Goal: Navigation & Orientation: Understand site structure

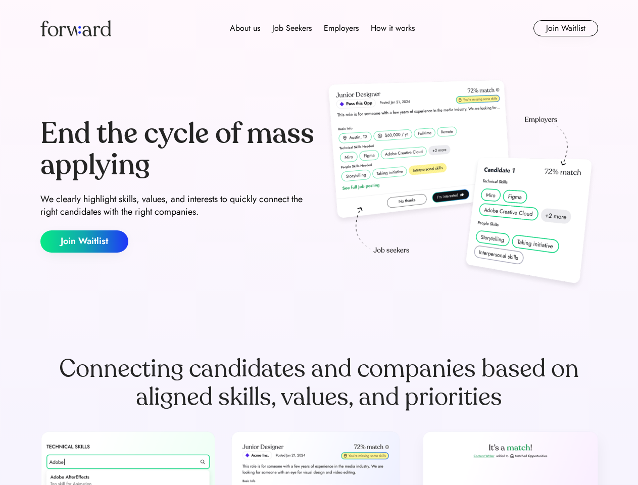
click at [319, 242] on div "End the cycle of mass applying We clearly highlight skills, values, and interes…" at bounding box center [318, 185] width 557 height 217
click at [319, 28] on div "About us Job Seekers Employers How it works" at bounding box center [322, 28] width 398 height 12
click at [76, 28] on img at bounding box center [75, 28] width 71 height 16
click at [322, 28] on div "About us Job Seekers Employers How it works" at bounding box center [322, 28] width 398 height 12
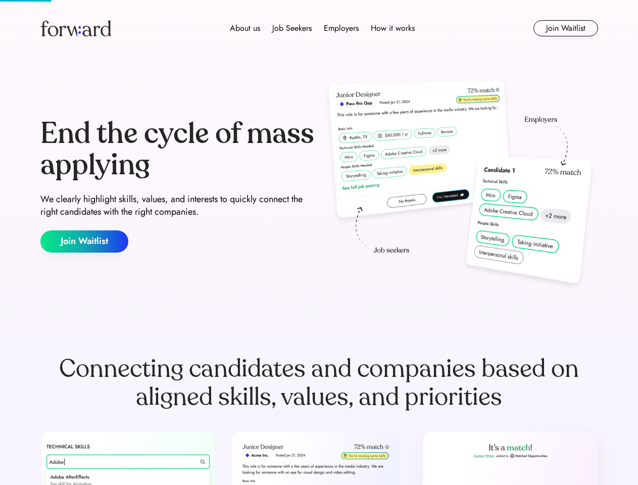
click at [245, 28] on div "About us" at bounding box center [245, 28] width 30 height 12
click at [292, 28] on div "Job Seekers" at bounding box center [291, 28] width 39 height 12
click at [341, 28] on div "Employers" at bounding box center [341, 28] width 35 height 12
click at [392, 28] on div "How it works" at bounding box center [393, 28] width 44 height 12
